Goal: Communication & Community: Answer question/provide support

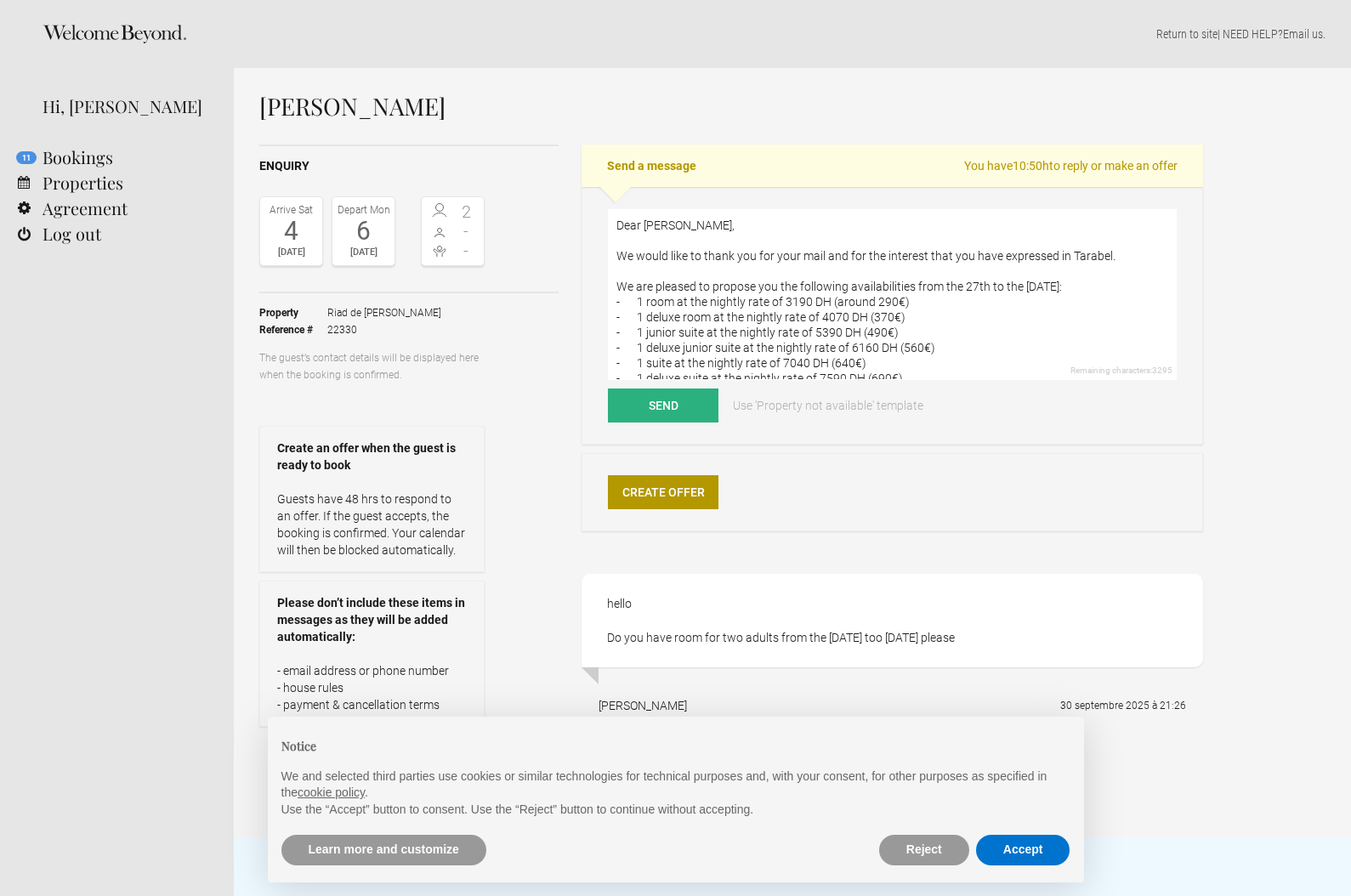
drag, startPoint x: 902, startPoint y: 334, endPoint x: 617, endPoint y: 320, distance: 285.3
click at [620, 320] on textarea "Dear [PERSON_NAME], We would like to thank you for your mail and for the intere…" at bounding box center [892, 294] width 569 height 170
drag, startPoint x: 911, startPoint y: 346, endPoint x: 599, endPoint y: 338, distance: 312.1
click at [599, 338] on div "Dear [PERSON_NAME], We would like to thank you for your mail and for the intere…" at bounding box center [892, 316] width 621 height 258
click at [734, 344] on textarea "Dear [PERSON_NAME], We would like to thank you for your mail and for the intere…" at bounding box center [892, 294] width 569 height 170
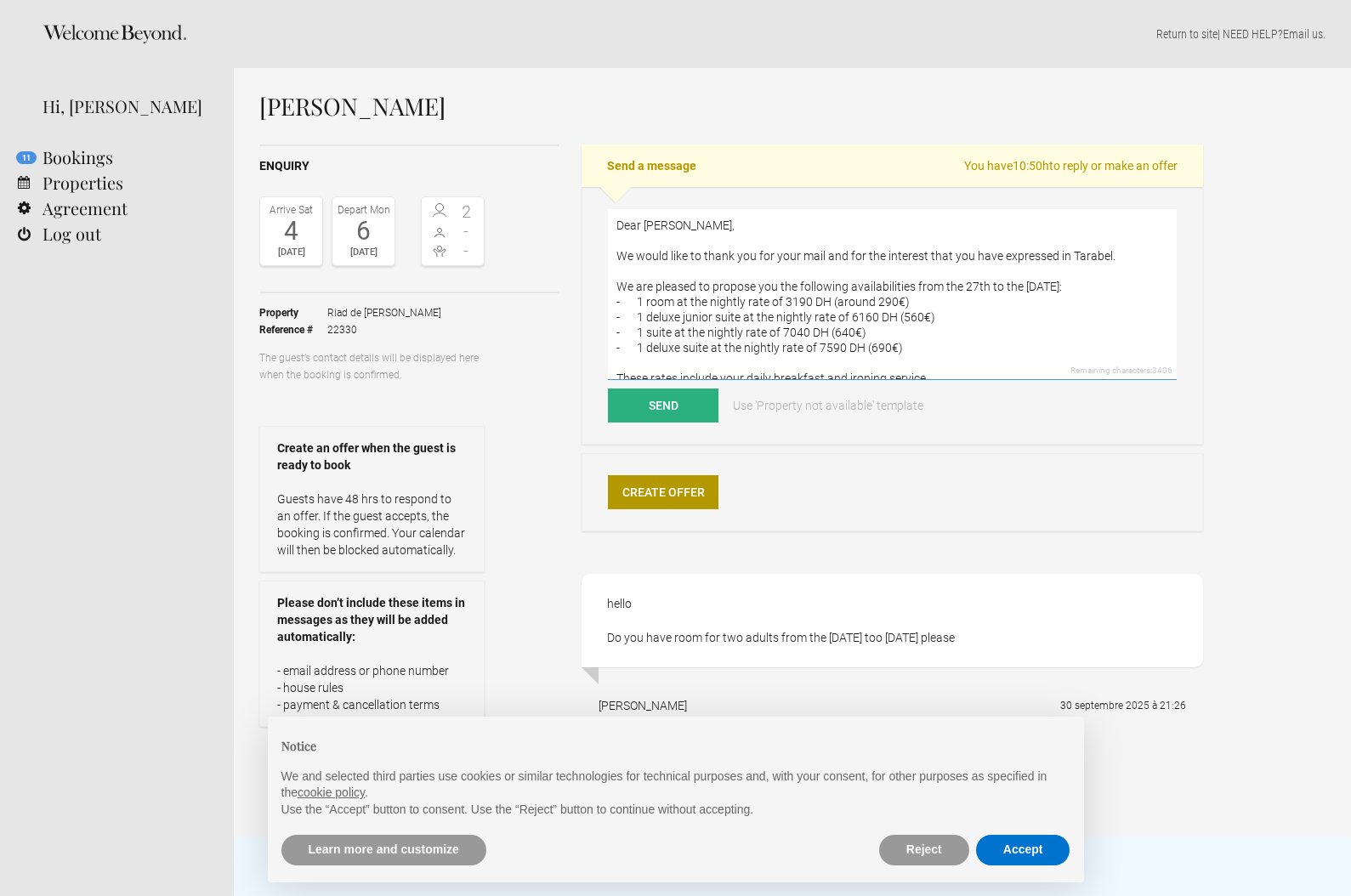
click at [734, 344] on textarea "Dear [PERSON_NAME], We would like to thank you for your mail and for the intere…" at bounding box center [892, 294] width 569 height 170
click at [975, 288] on textarea "Dear [PERSON_NAME], We would like to thank you for your mail and for the intere…" at bounding box center [892, 294] width 569 height 170
click at [812, 256] on textarea "Dear [PERSON_NAME], We would like to thank you for your mail and for the intere…" at bounding box center [892, 294] width 569 height 170
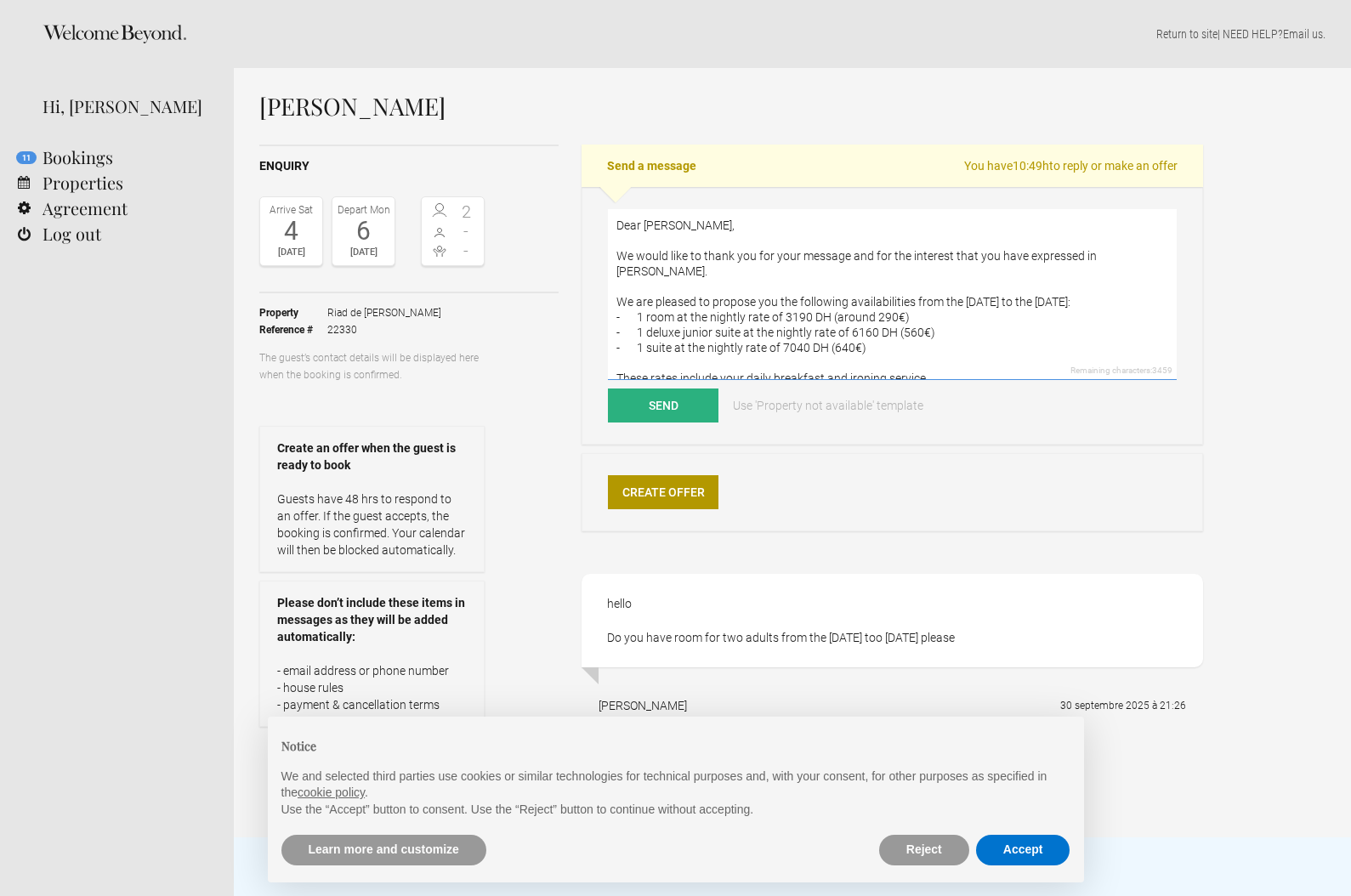
scroll to position [77, 0]
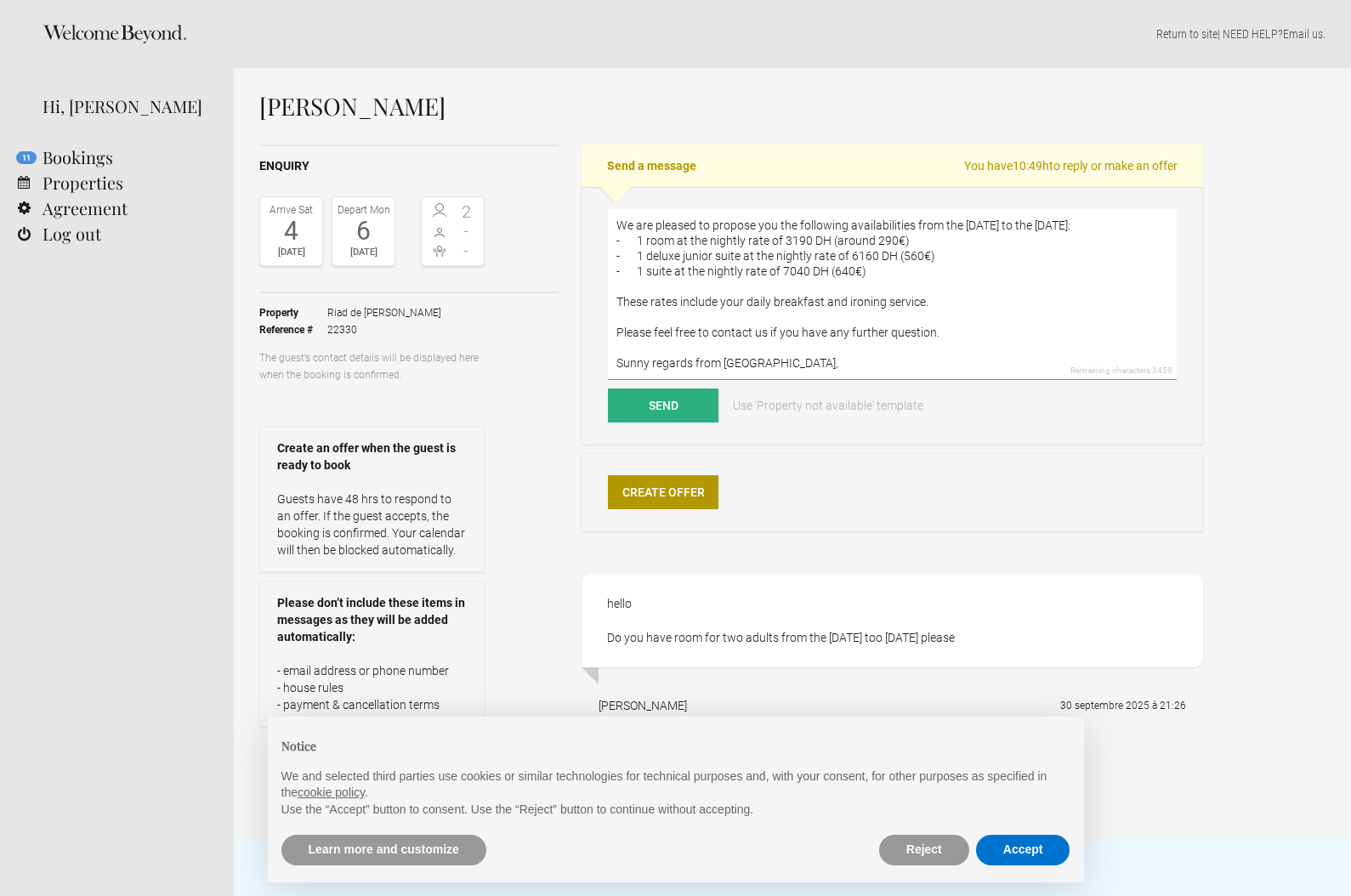
click at [800, 348] on textarea "Dear [PERSON_NAME], We would like to thank you for your message and for the int…" at bounding box center [892, 294] width 569 height 170
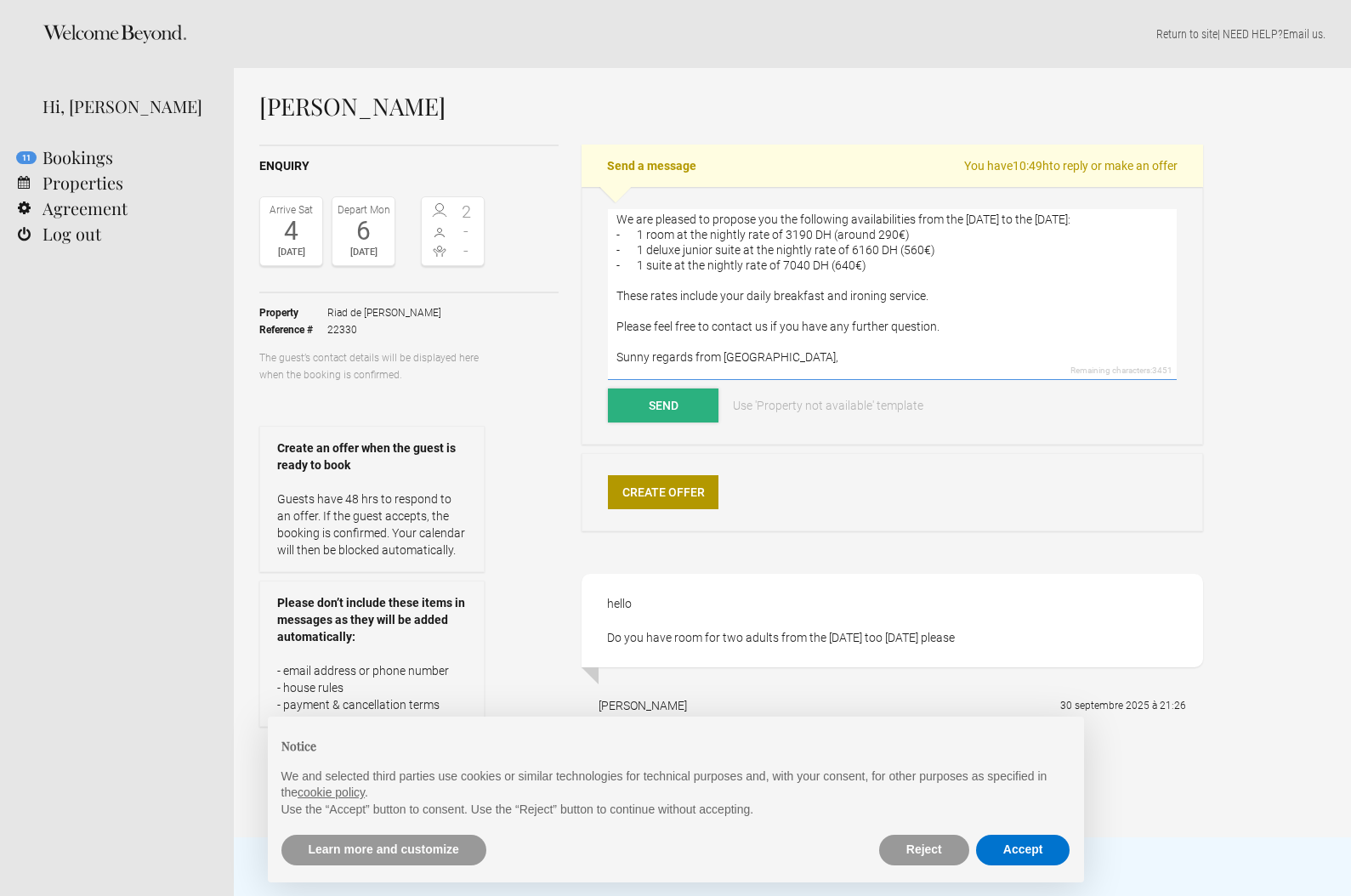
type textarea "Dear [PERSON_NAME], We would like to thank you for your message and for the int…"
click at [653, 403] on button "Send" at bounding box center [663, 405] width 110 height 34
